Goal: Task Accomplishment & Management: Use online tool/utility

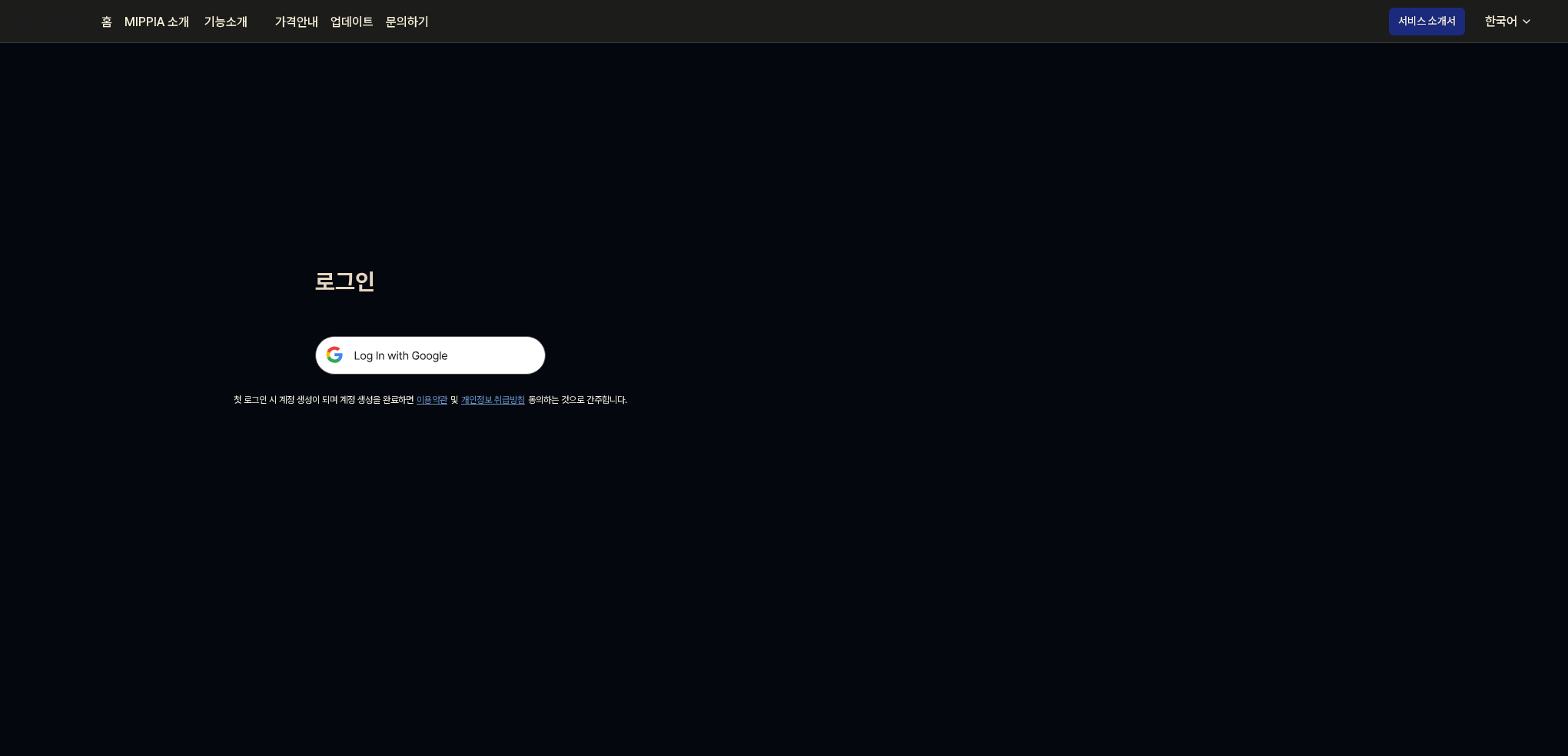
click at [443, 337] on img at bounding box center [430, 355] width 231 height 39
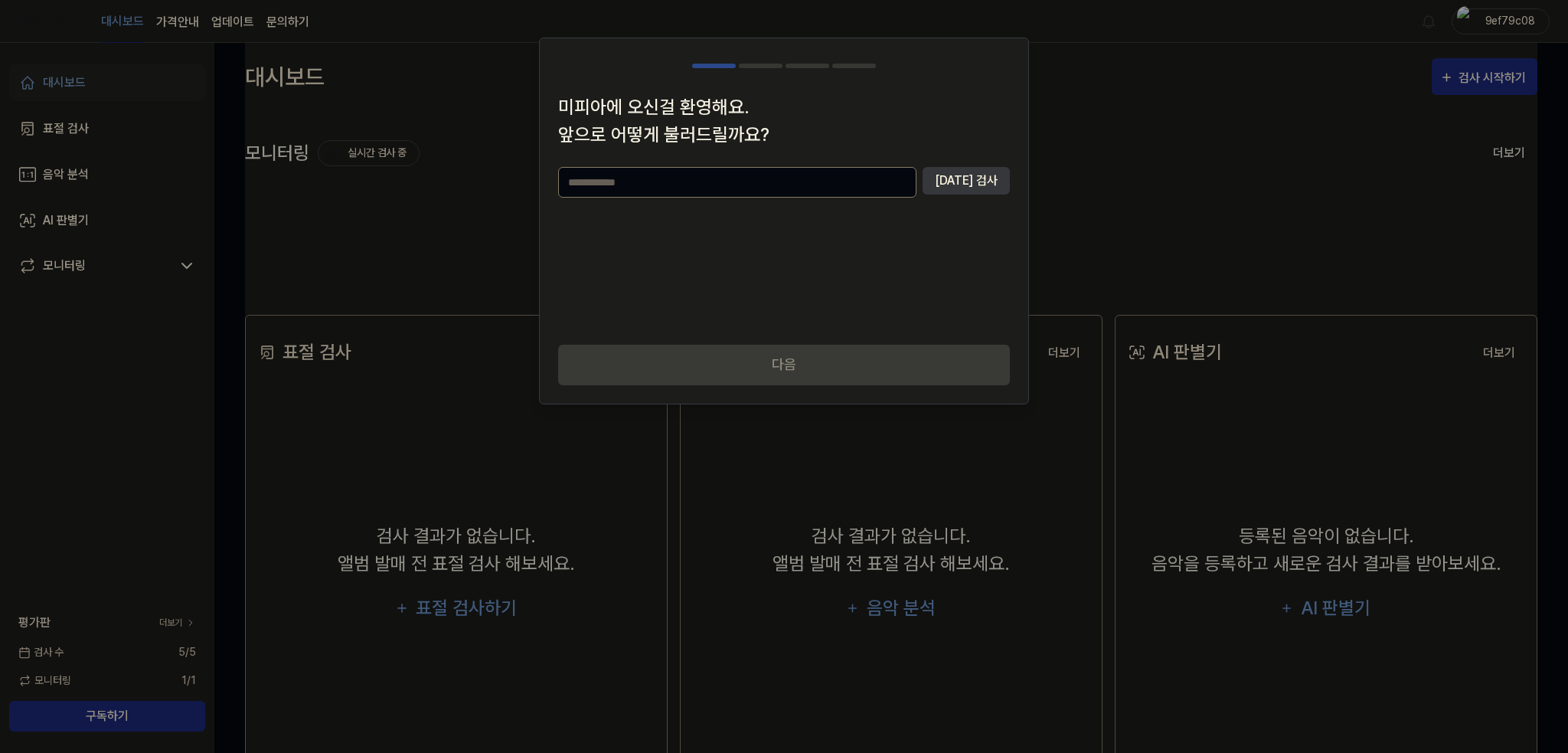
click at [781, 173] on input "text" at bounding box center [738, 182] width 358 height 31
type input "*"
type input "***"
click at [974, 177] on button "[DATE] 검사" at bounding box center [965, 180] width 87 height 28
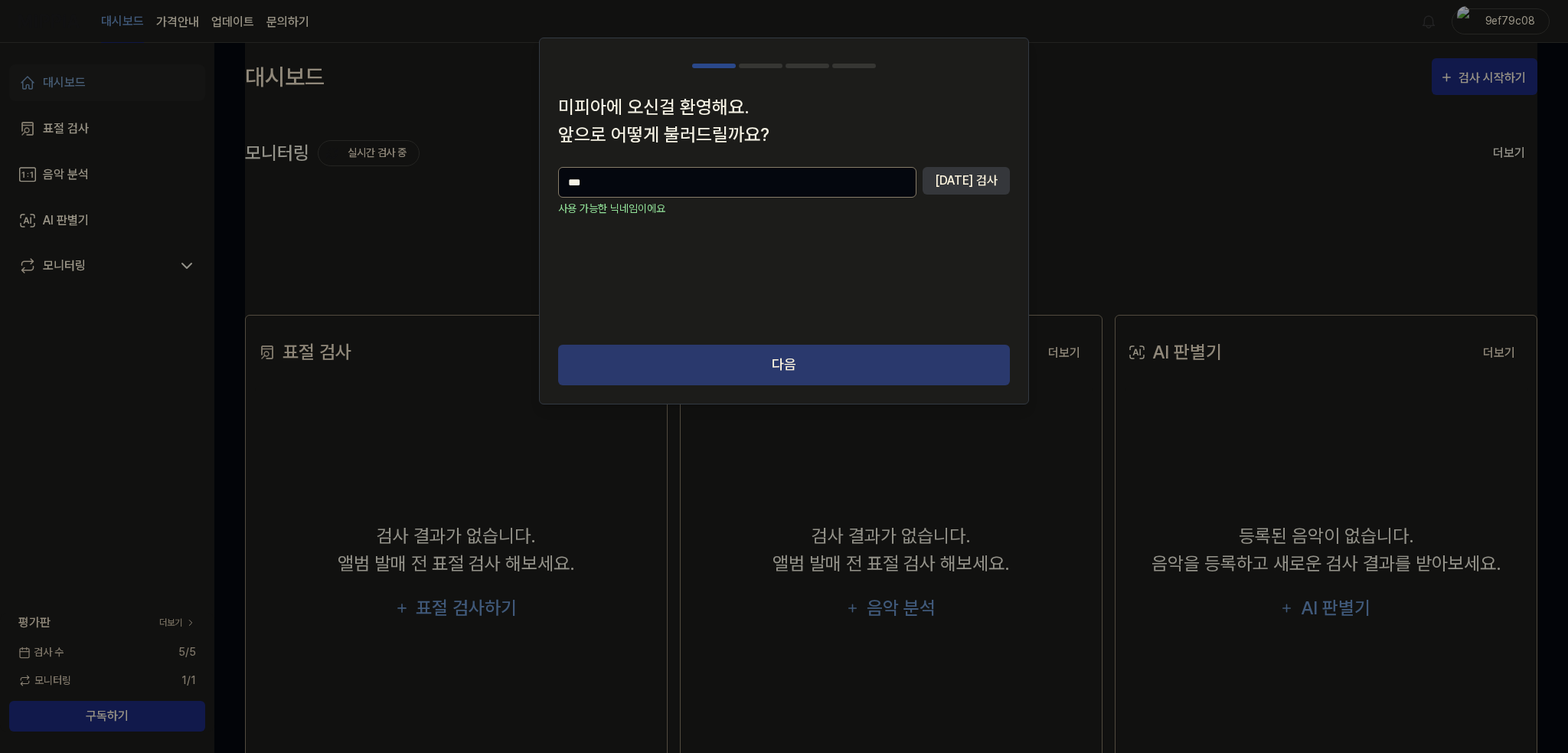
click at [847, 351] on button "다음" at bounding box center [784, 365] width 452 height 41
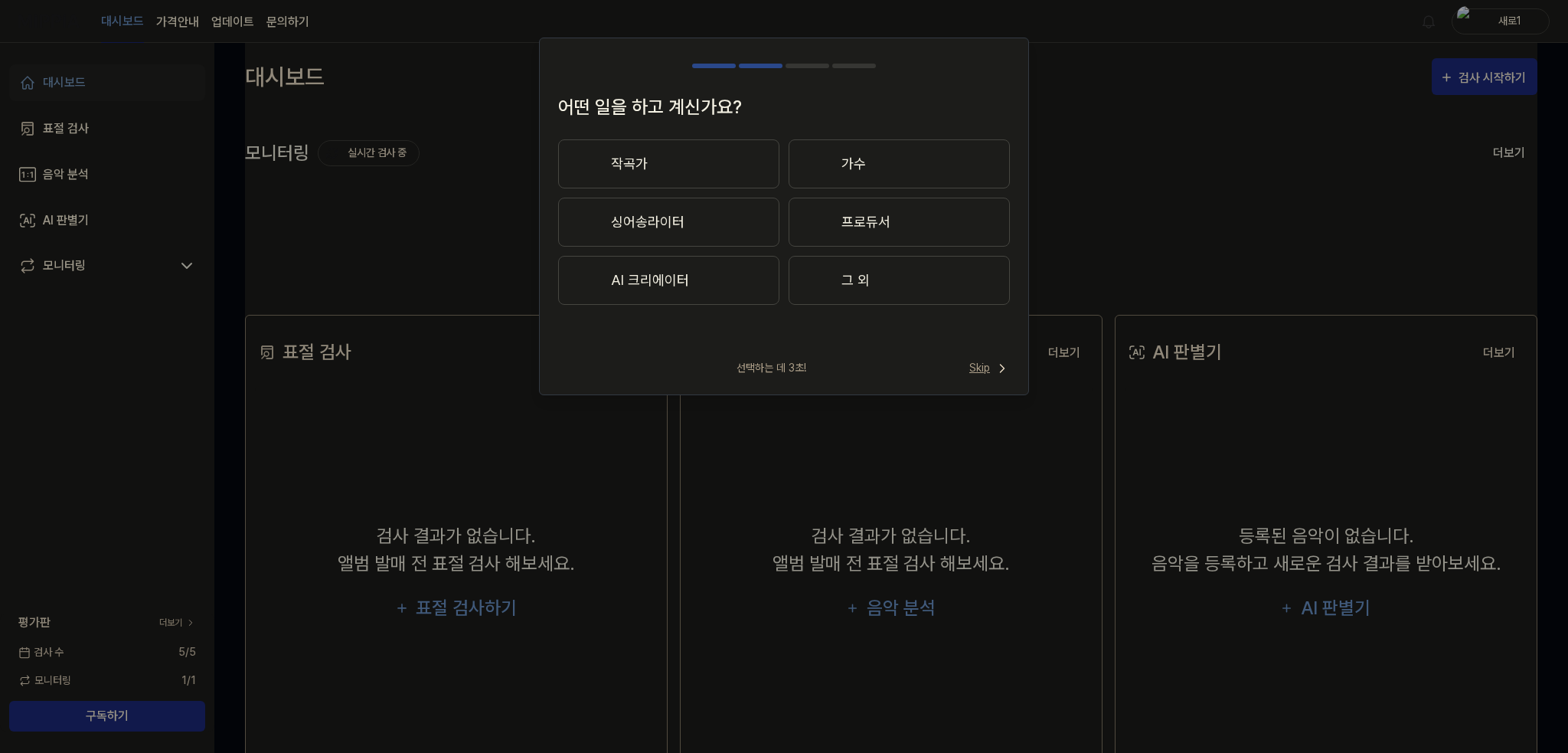
click at [1002, 365] on icon at bounding box center [1002, 368] width 4 height 8
click at [975, 356] on span "Skip" at bounding box center [988, 350] width 43 height 18
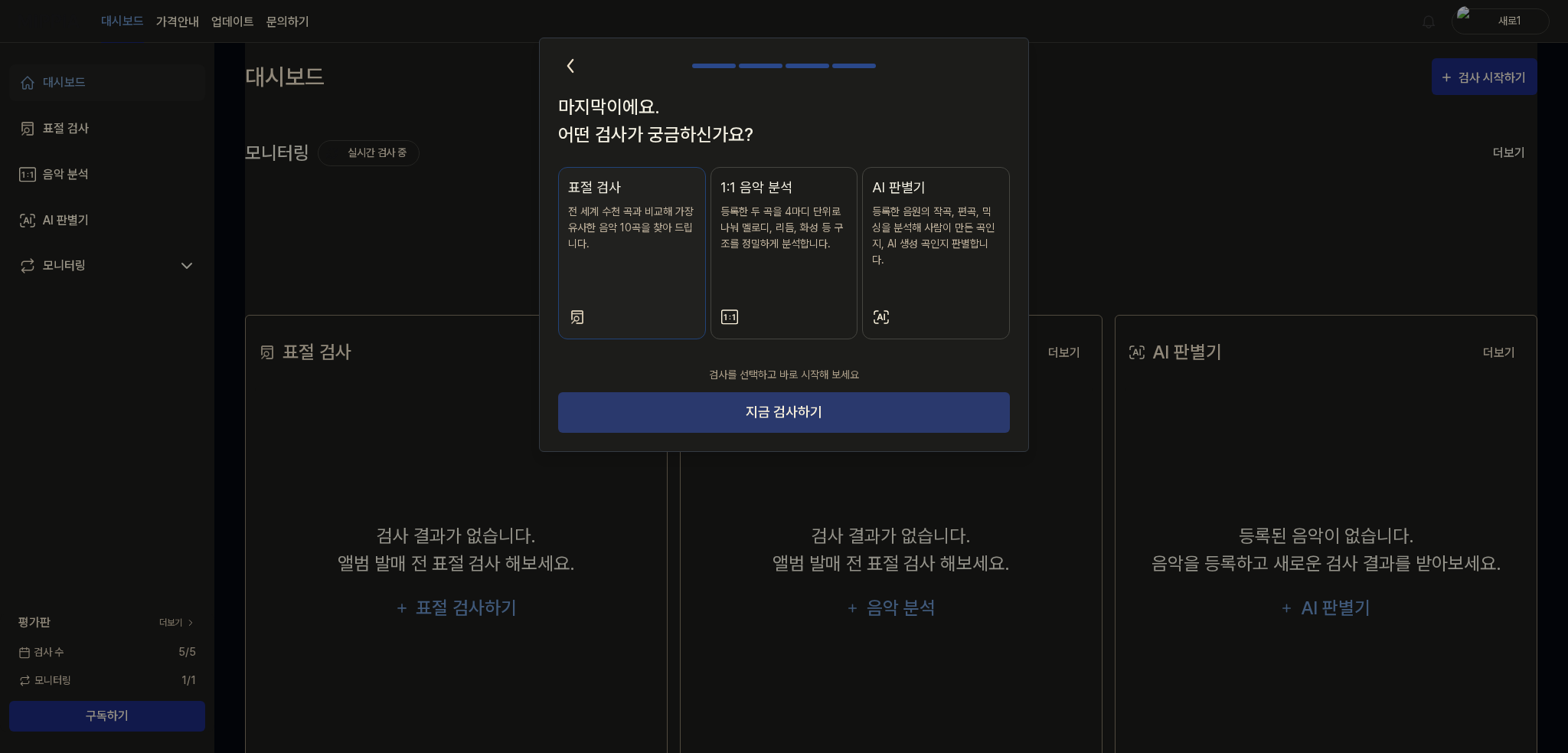
click at [950, 392] on button "지금 검사하기" at bounding box center [784, 412] width 452 height 41
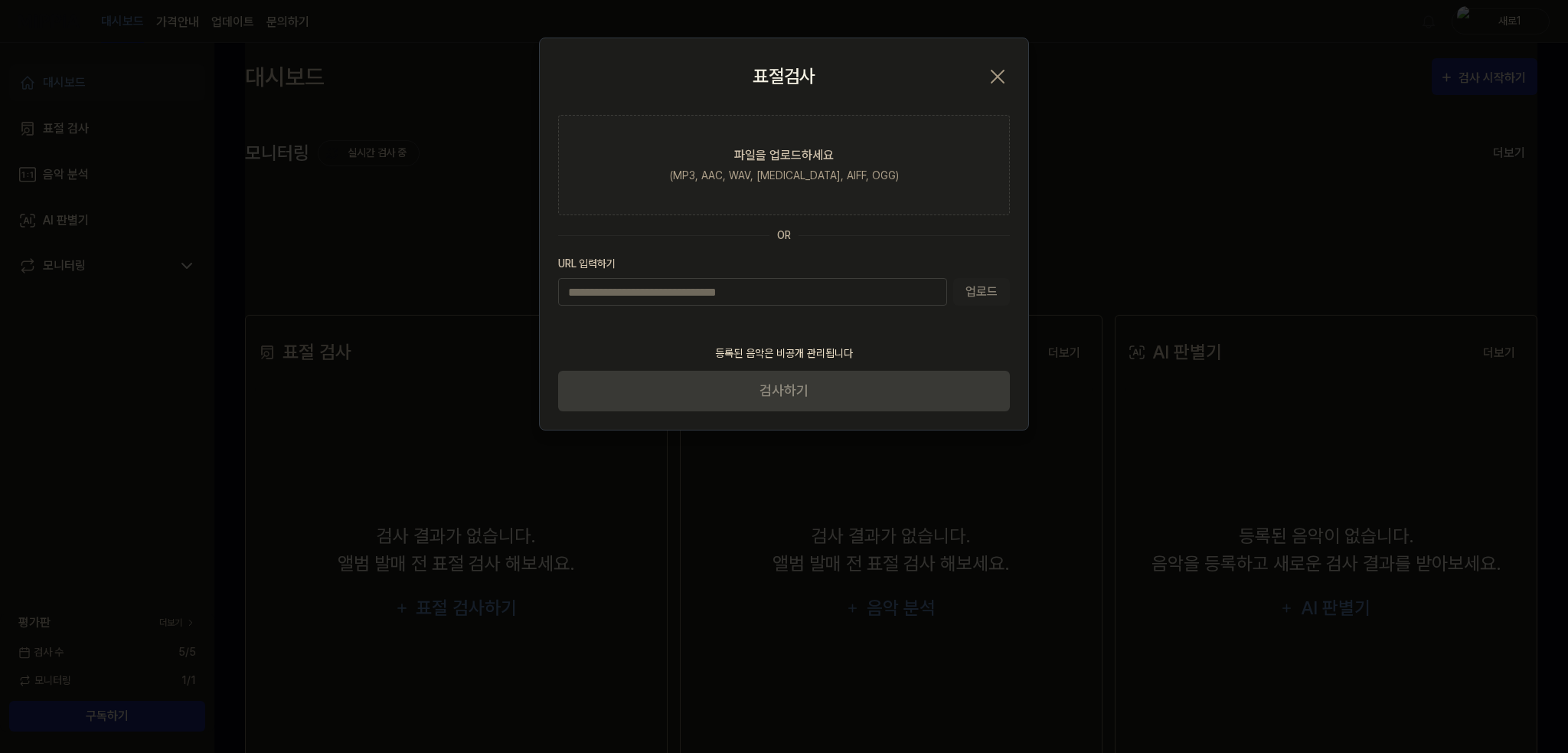
click at [995, 76] on icon "button" at bounding box center [997, 76] width 24 height 24
